Goal: Communication & Community: Ask a question

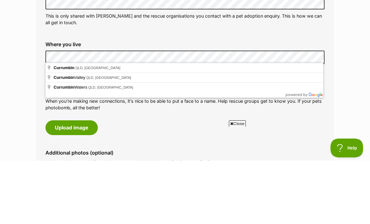
scroll to position [232, 0]
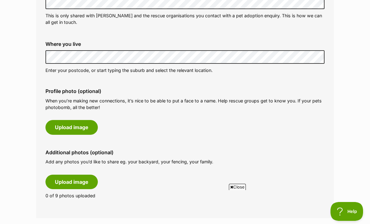
click at [84, 127] on button "Upload image" at bounding box center [72, 127] width 52 height 14
click at [237, 140] on div "Phone number (optional) This is only shared with PetRescue and the rescue organ…" at bounding box center [185, 89] width 279 height 230
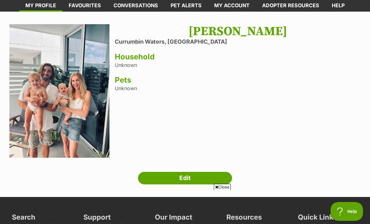
scroll to position [32, 0]
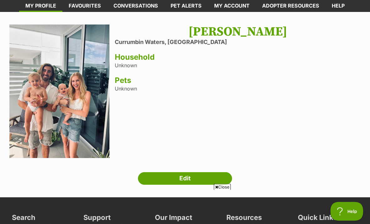
click at [186, 176] on link "Edit" at bounding box center [185, 178] width 94 height 13
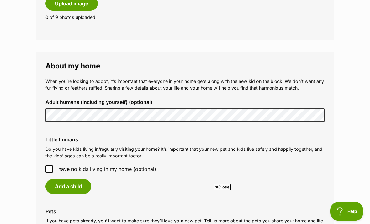
scroll to position [495, 0]
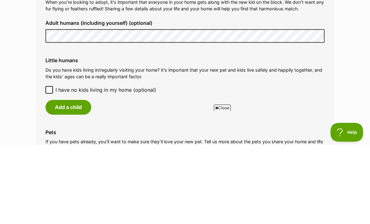
click at [81, 179] on button "Add a child" at bounding box center [69, 186] width 46 height 14
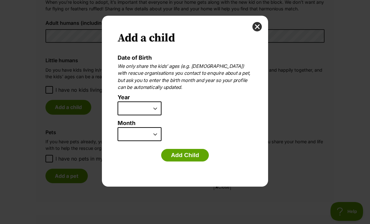
scroll to position [0, 0]
click at [155, 106] on select "2025 2024 2023 2022 2021 2020 2019 2018 2017 2016 2015 2014 2013 2012 2011 2010…" at bounding box center [140, 108] width 44 height 14
select select "2023"
click at [152, 132] on select "January February March April May June July August September October November De…" at bounding box center [140, 134] width 44 height 14
select select "5"
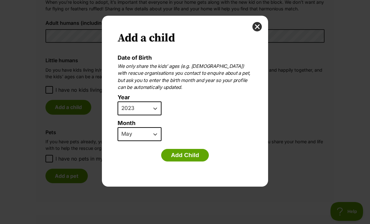
click at [193, 154] on button "Add Child" at bounding box center [185, 155] width 48 height 13
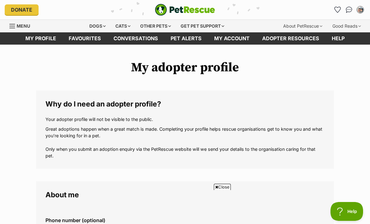
scroll to position [574, 0]
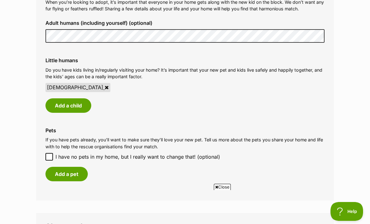
click at [78, 98] on button "Add a child" at bounding box center [69, 105] width 46 height 14
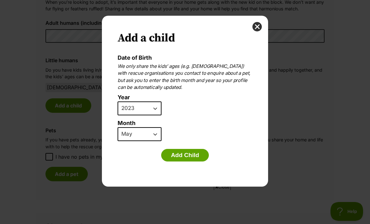
scroll to position [0, 0]
click at [154, 107] on select "2025 2024 2023 2022 2021 2020 2019 2018 2017 2016 2015 2014 2013 2012 2011 2010…" at bounding box center [140, 108] width 44 height 14
select select "2024"
click at [194, 153] on button "Add Child" at bounding box center [185, 155] width 48 height 13
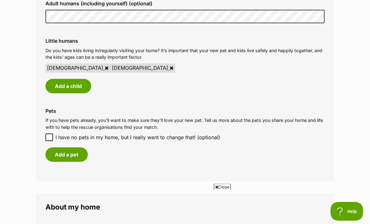
scroll to position [594, 0]
click at [51, 122] on div "Pets If you have pets already, you’ll want to make sure they’ll love your new p…" at bounding box center [185, 135] width 289 height 64
click at [48, 133] on input "I have no pets in my home, but I really want to change that! (optional)" at bounding box center [50, 137] width 8 height 8
checkbox input "true"
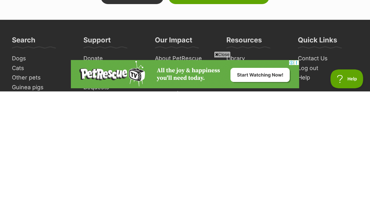
scroll to position [943, 0]
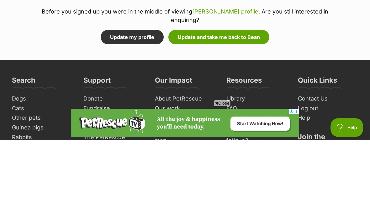
click at [191, 114] on button "Update and take me back to Bean" at bounding box center [219, 121] width 101 height 14
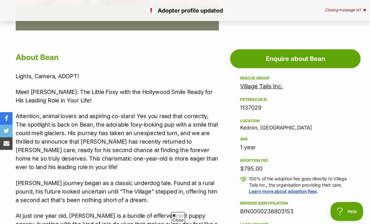
scroll to position [286, 0]
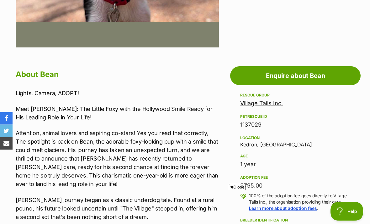
click at [312, 85] on link "Enquire about Bean" at bounding box center [295, 76] width 131 height 19
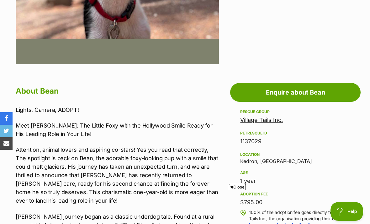
click at [309, 94] on link "Enquire about Bean" at bounding box center [295, 92] width 131 height 19
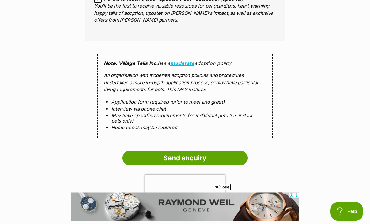
scroll to position [564, 0]
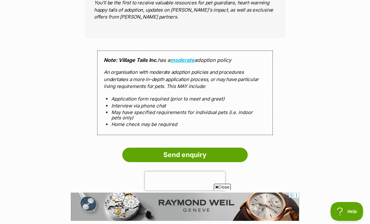
click at [193, 148] on input "Send enquiry" at bounding box center [185, 155] width 126 height 14
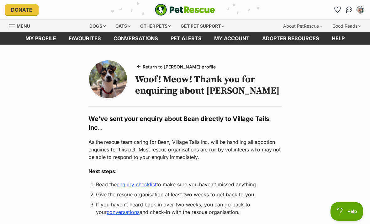
click at [180, 67] on span "Return to [PERSON_NAME] profile" at bounding box center [179, 66] width 73 height 7
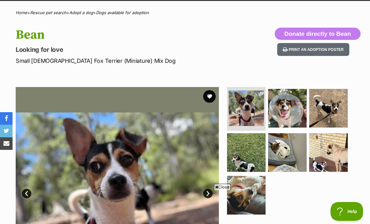
click at [139, 164] on img at bounding box center [117, 188] width 203 height 203
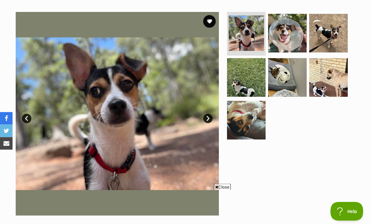
scroll to position [118, 0]
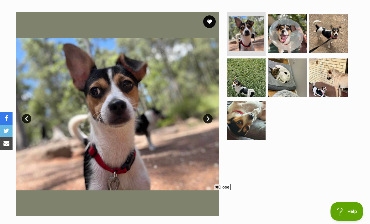
click at [145, 102] on img at bounding box center [117, 113] width 203 height 203
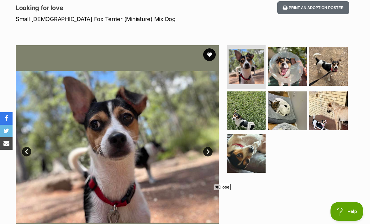
scroll to position [85, 0]
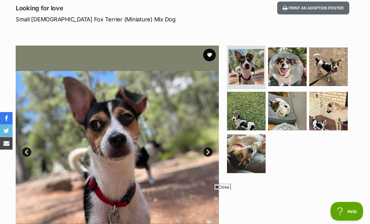
click at [211, 151] on link "Next" at bounding box center [207, 152] width 9 height 9
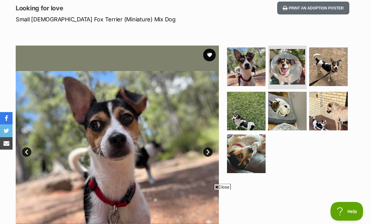
scroll to position [85, 0]
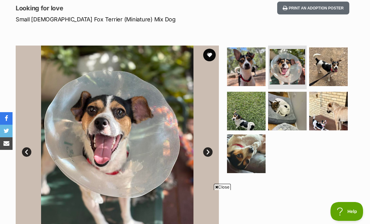
click at [30, 148] on link "Prev" at bounding box center [26, 151] width 9 height 9
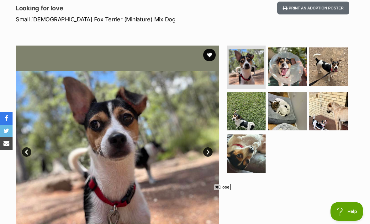
click at [208, 150] on link "Next" at bounding box center [207, 151] width 9 height 9
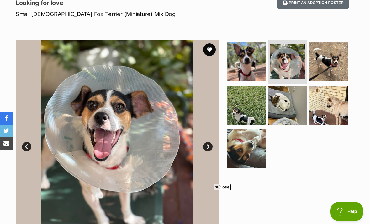
scroll to position [90, 0]
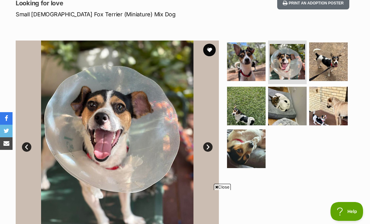
click at [208, 146] on link "Next" at bounding box center [207, 146] width 9 height 9
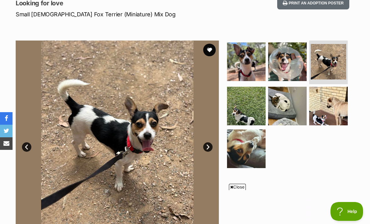
scroll to position [0, 0]
click at [207, 148] on link "Next" at bounding box center [207, 146] width 9 height 9
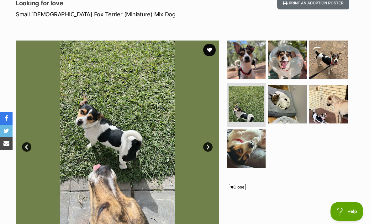
click at [204, 145] on link "Next" at bounding box center [207, 146] width 9 height 9
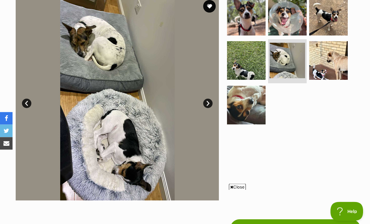
scroll to position [134, 0]
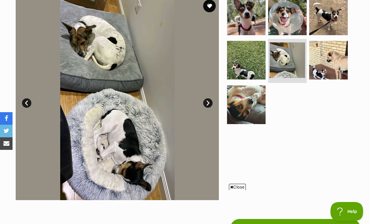
click at [212, 97] on img at bounding box center [117, 98] width 203 height 203
click at [210, 101] on link "Next" at bounding box center [207, 102] width 9 height 9
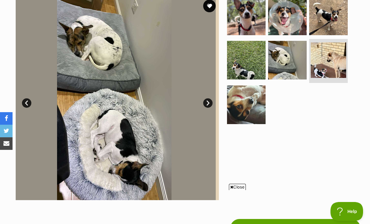
scroll to position [0, 0]
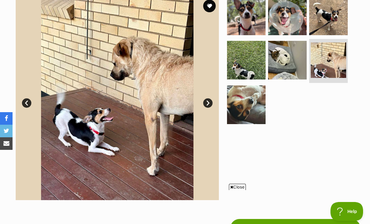
click at [208, 102] on link "Next" at bounding box center [207, 102] width 9 height 9
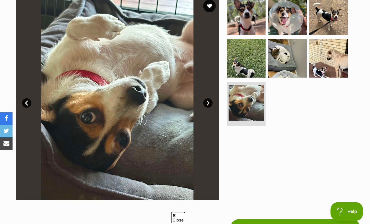
click at [28, 100] on link "Prev" at bounding box center [26, 102] width 9 height 9
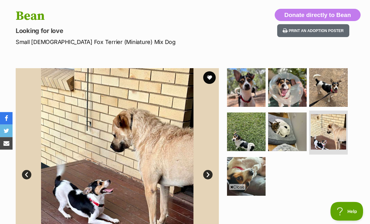
scroll to position [62, 0]
click at [330, 90] on img at bounding box center [329, 87] width 39 height 39
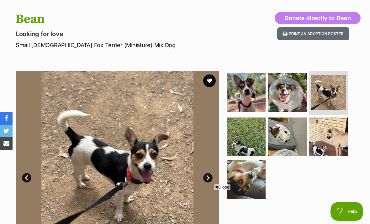
scroll to position [0, 0]
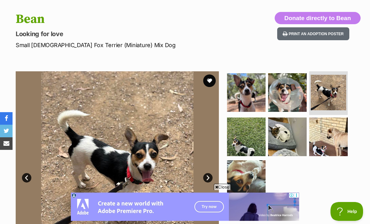
click at [246, 91] on img at bounding box center [246, 92] width 39 height 39
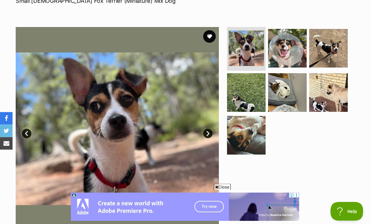
scroll to position [102, 0]
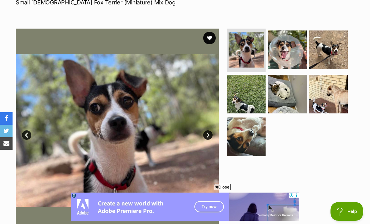
click at [211, 135] on link "Next" at bounding box center [207, 134] width 9 height 9
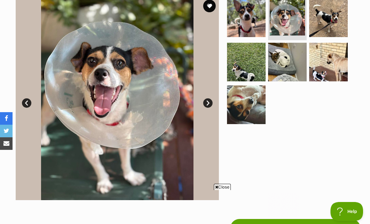
scroll to position [0, 0]
click at [210, 101] on link "Next" at bounding box center [207, 102] width 9 height 9
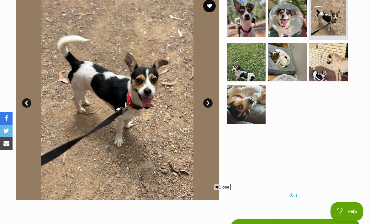
click at [214, 98] on img at bounding box center [117, 98] width 203 height 203
click at [208, 100] on link "Next" at bounding box center [207, 102] width 9 height 9
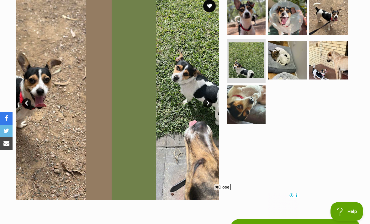
click at [208, 95] on img at bounding box center [213, 98] width 203 height 203
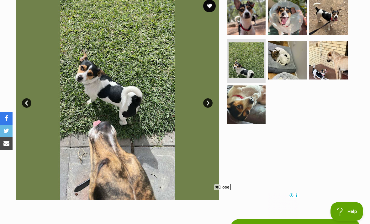
click at [209, 99] on link "Next" at bounding box center [207, 102] width 9 height 9
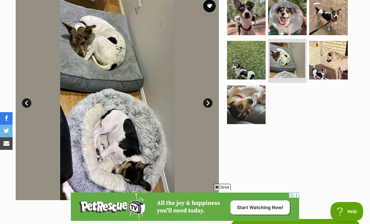
click at [209, 103] on link "Next" at bounding box center [207, 102] width 9 height 9
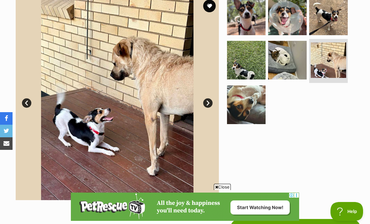
click at [25, 105] on link "Prev" at bounding box center [26, 102] width 9 height 9
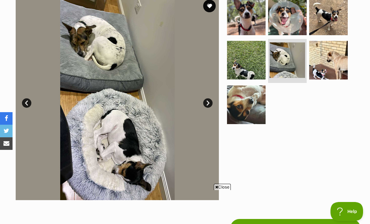
click at [211, 100] on link "Next" at bounding box center [207, 102] width 9 height 9
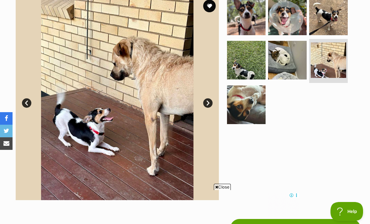
click at [209, 101] on link "Next" at bounding box center [207, 102] width 9 height 9
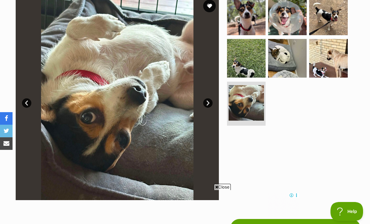
click at [209, 96] on img at bounding box center [117, 98] width 203 height 203
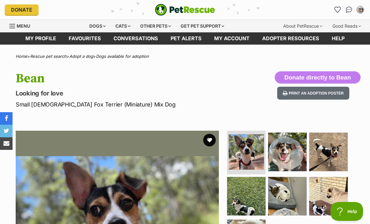
click at [348, 10] on img "Conversations" at bounding box center [349, 10] width 7 height 6
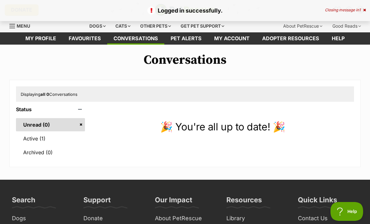
click at [56, 139] on link "Active (1)" at bounding box center [50, 138] width 69 height 13
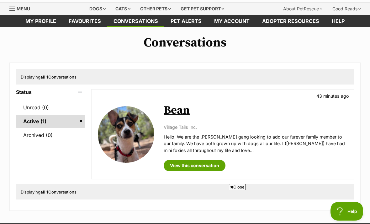
scroll to position [17, 0]
click at [183, 111] on link "Bean" at bounding box center [177, 110] width 26 height 14
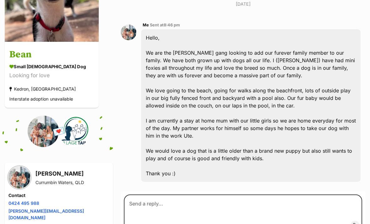
scroll to position [145, 0]
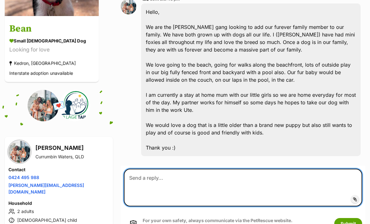
click at [303, 177] on textarea at bounding box center [243, 188] width 239 height 38
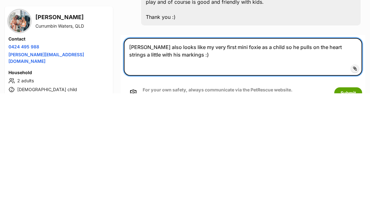
click at [234, 169] on textarea "[PERSON_NAME] also looks like my very first mini foxie as a child so he pulls o…" at bounding box center [243, 188] width 239 height 38
click at [240, 169] on textarea "Bean also looks like my very first dog as a child so he pulls on the heart stri…" at bounding box center [243, 188] width 239 height 38
type textarea "Bean also looks like my very first dog as a child so he pulls on the heart stri…"
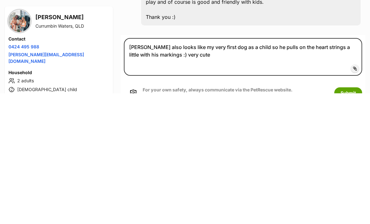
click at [349, 218] on button "Submit" at bounding box center [349, 223] width 28 height 11
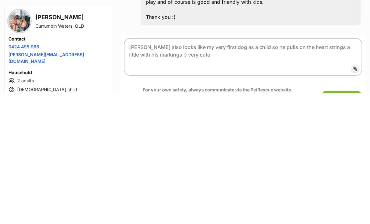
scroll to position [276, 0]
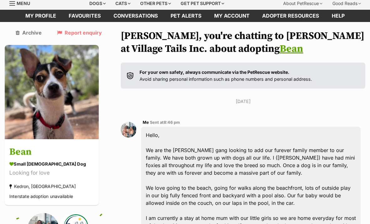
scroll to position [23, 0]
click at [66, 89] on img at bounding box center [52, 92] width 94 height 94
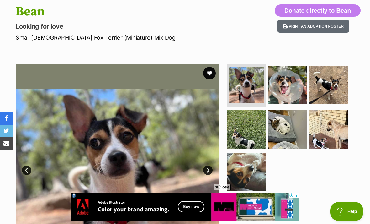
scroll to position [67, 0]
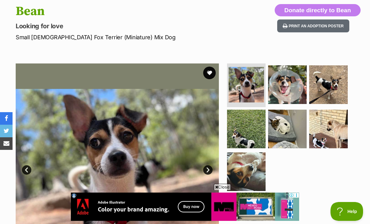
click at [247, 129] on img at bounding box center [246, 129] width 39 height 39
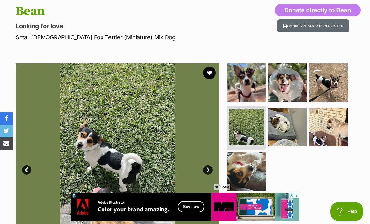
click at [286, 131] on img at bounding box center [287, 127] width 39 height 39
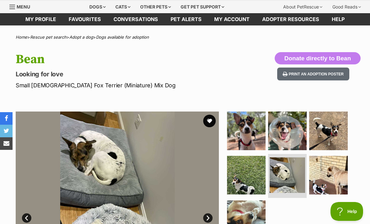
scroll to position [13, 0]
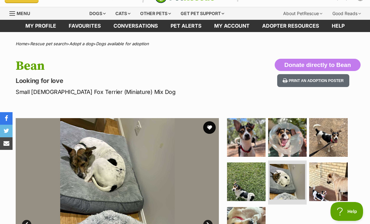
click at [332, 141] on img at bounding box center [329, 137] width 39 height 39
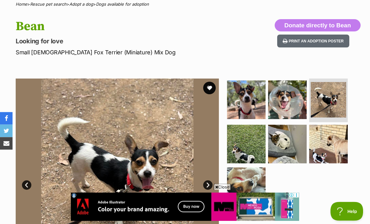
scroll to position [52, 0]
click at [246, 189] on img at bounding box center [246, 186] width 39 height 39
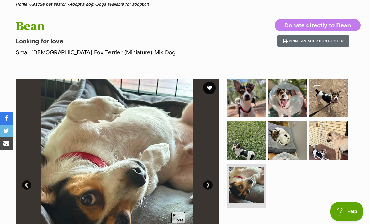
scroll to position [0, 0]
click at [249, 95] on img at bounding box center [246, 97] width 39 height 39
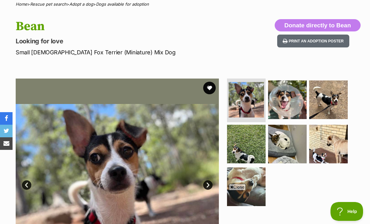
click at [245, 146] on img at bounding box center [246, 144] width 39 height 39
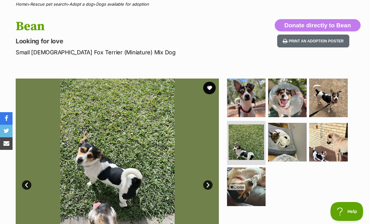
click at [287, 98] on img at bounding box center [287, 97] width 39 height 39
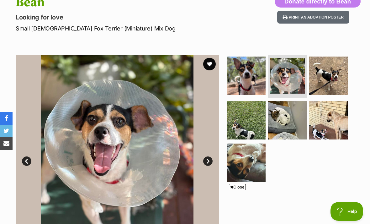
click at [290, 120] on img at bounding box center [287, 120] width 39 height 39
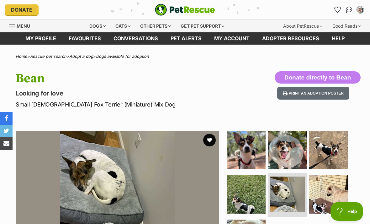
click at [362, 9] on img "My account" at bounding box center [361, 10] width 6 height 6
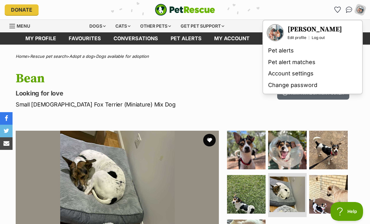
click at [349, 10] on img "Conversations" at bounding box center [349, 10] width 7 height 6
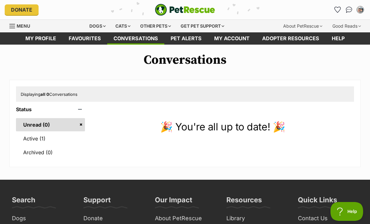
click at [58, 141] on link "Active (1)" at bounding box center [50, 138] width 69 height 13
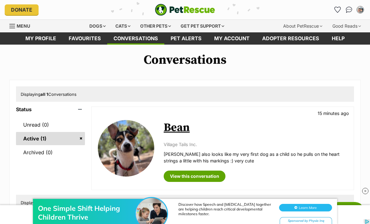
click at [205, 175] on link "View this conversation" at bounding box center [195, 175] width 62 height 11
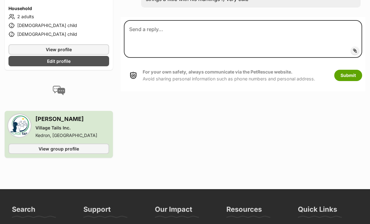
scroll to position [340, 0]
click at [69, 145] on span "View group profile" at bounding box center [59, 148] width 41 height 7
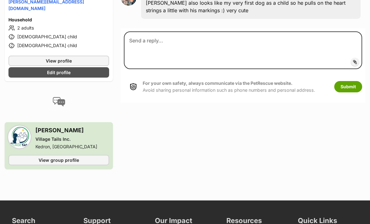
scroll to position [327, 0]
